Goal: Transaction & Acquisition: Purchase product/service

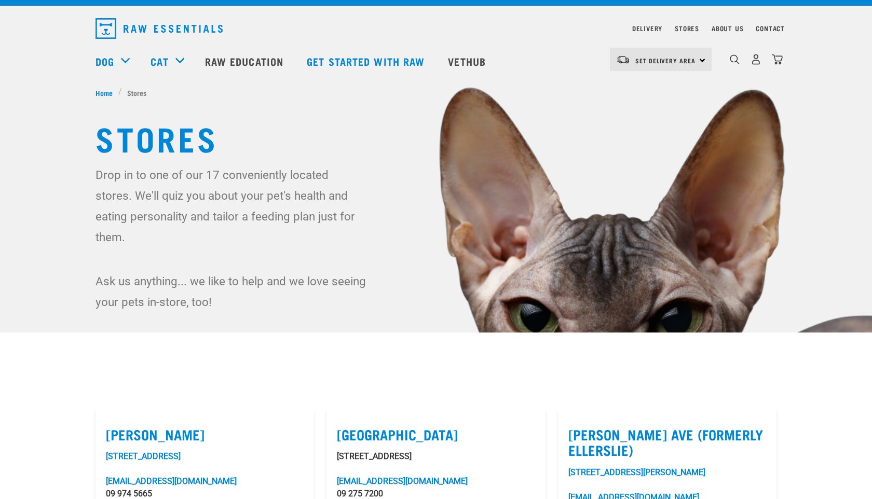
scroll to position [23, 0]
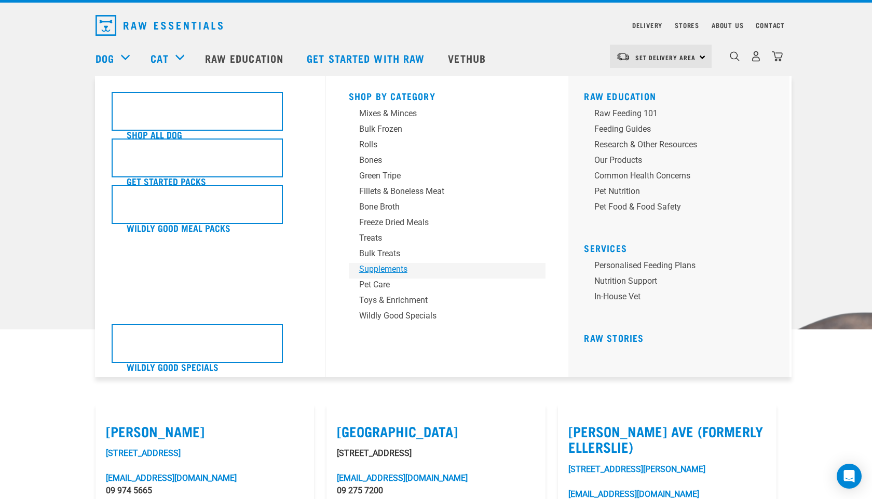
click at [398, 268] on div "Supplements" at bounding box center [440, 269] width 162 height 12
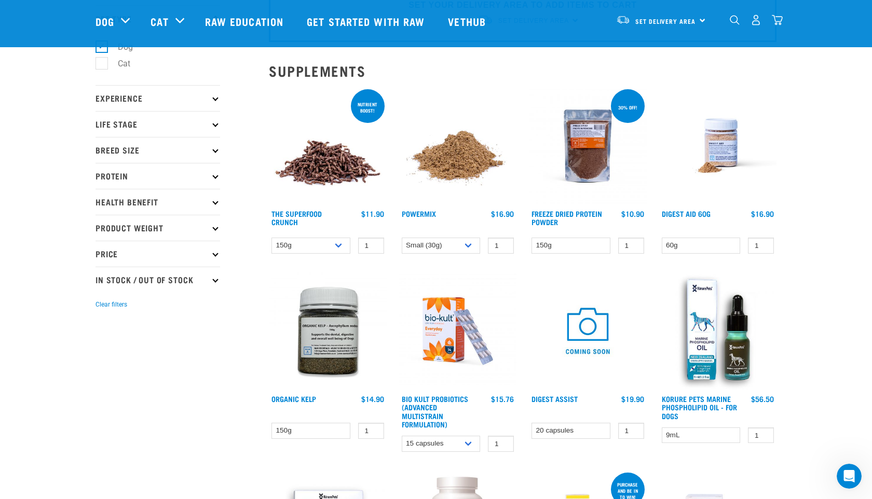
scroll to position [55, 0]
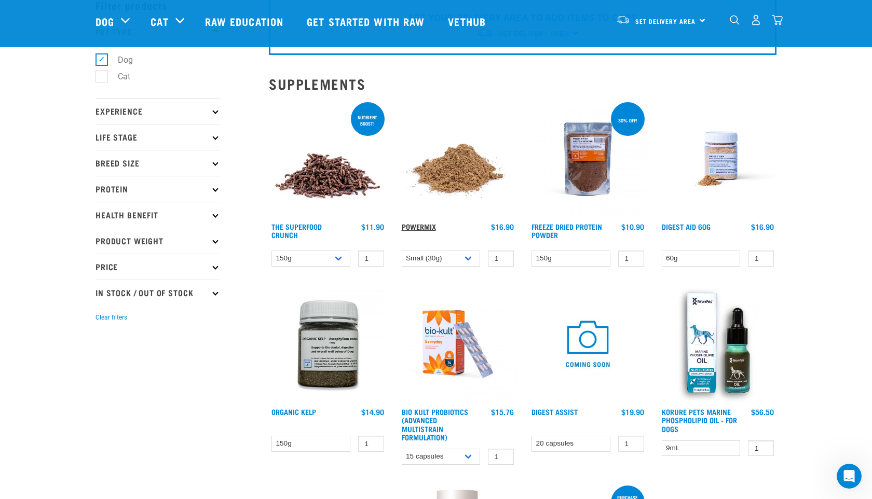
click at [418, 227] on link "Powermix" at bounding box center [419, 227] width 34 height 4
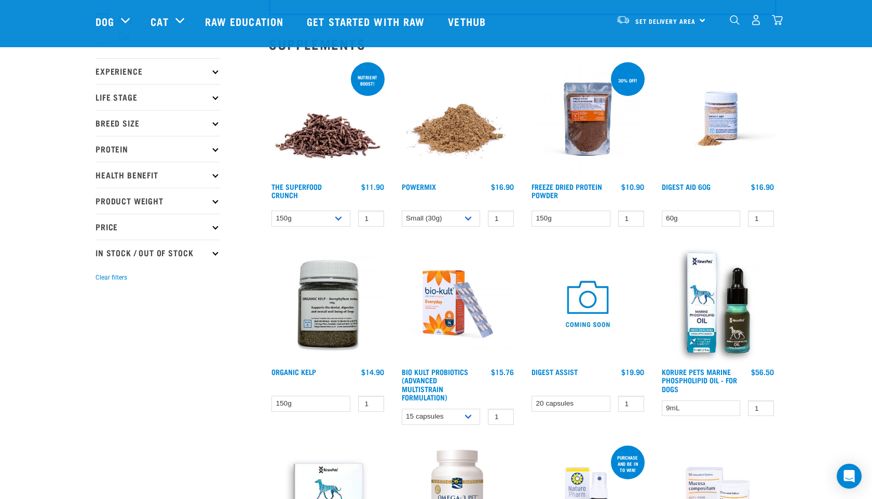
scroll to position [90, 0]
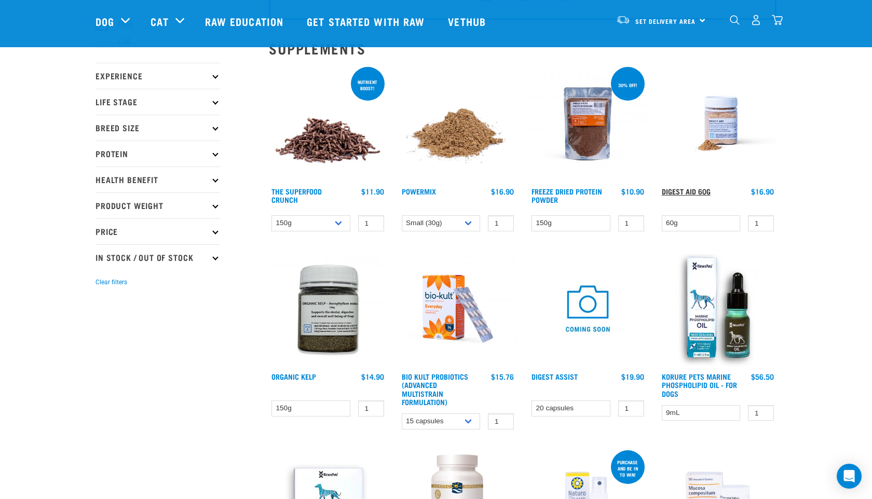
click at [701, 189] on link "Digest Aid 60g" at bounding box center [686, 191] width 49 height 4
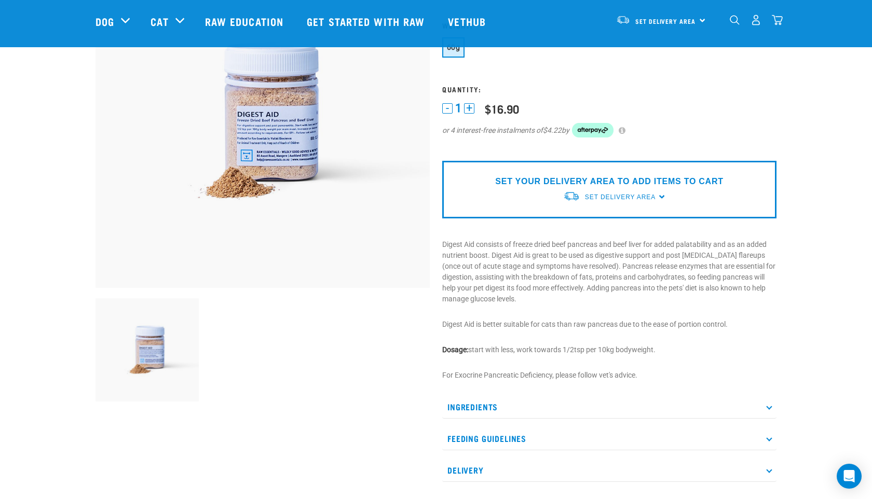
scroll to position [136, 0]
